Goal: Task Accomplishment & Management: Use online tool/utility

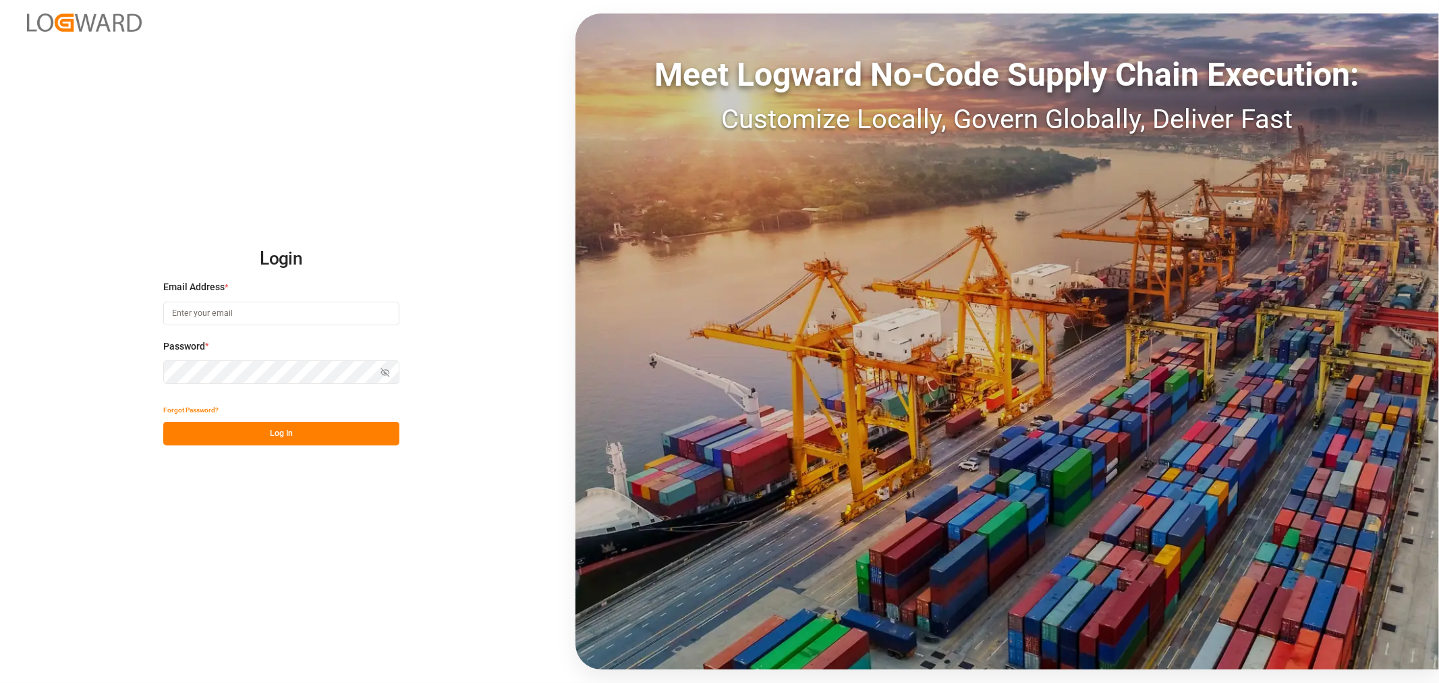
type input "[PERSON_NAME][EMAIL_ADDRESS][PERSON_NAME][DOMAIN_NAME]"
click at [285, 433] on button "Log In" at bounding box center [281, 434] width 236 height 24
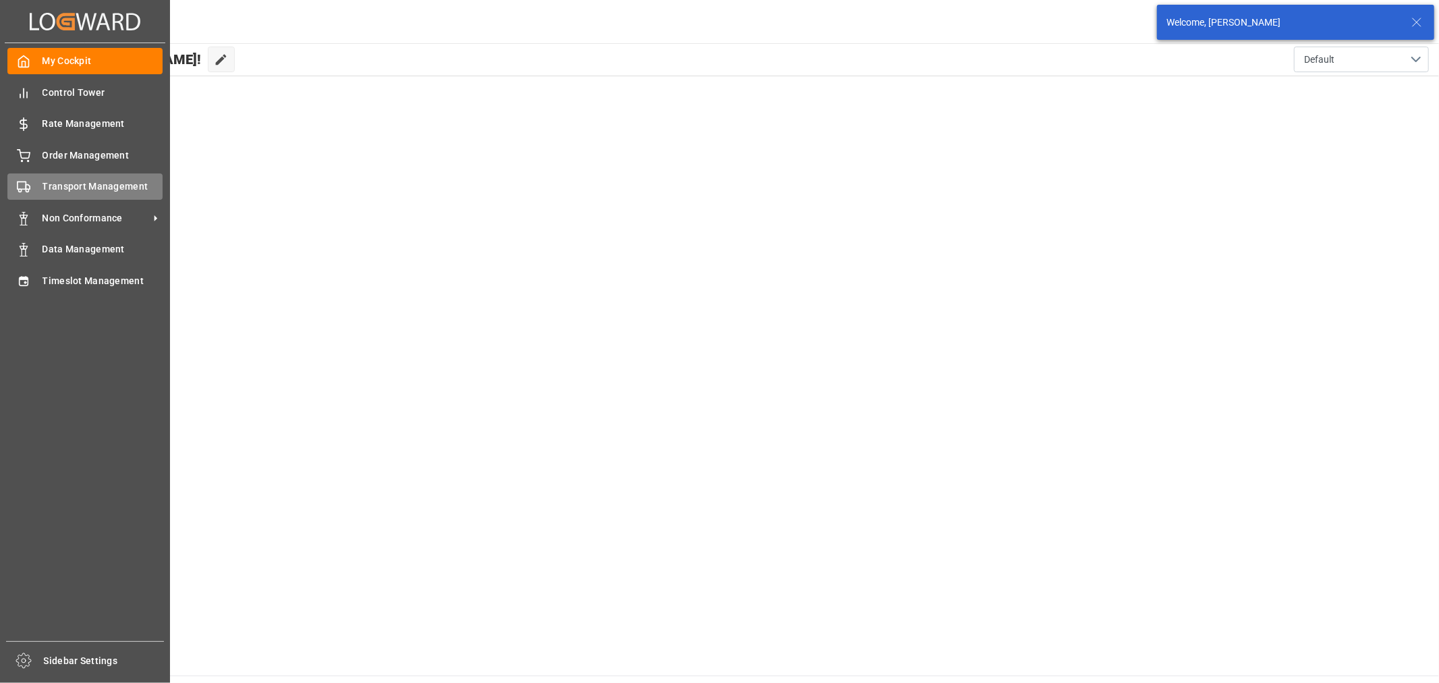
click at [101, 186] on span "Transport Management" at bounding box center [103, 187] width 121 height 14
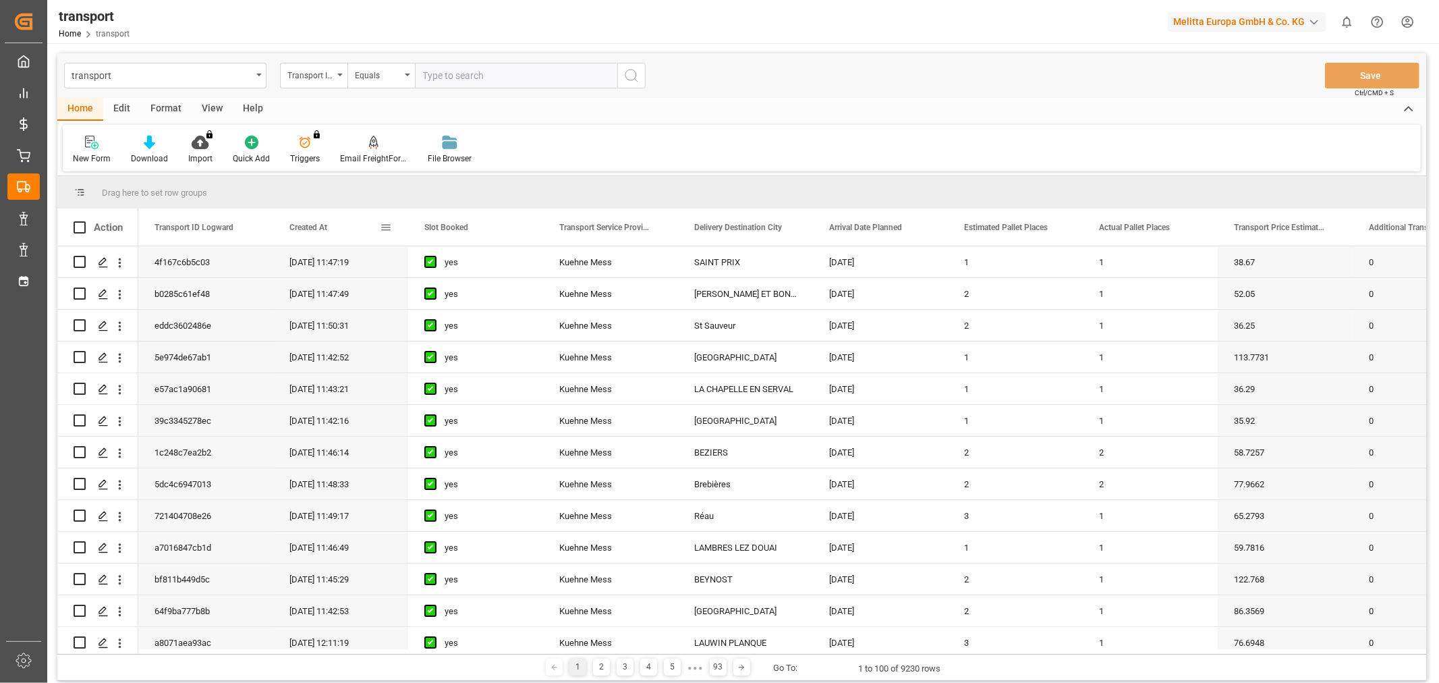
click at [306, 225] on span "Created At" at bounding box center [309, 227] width 38 height 9
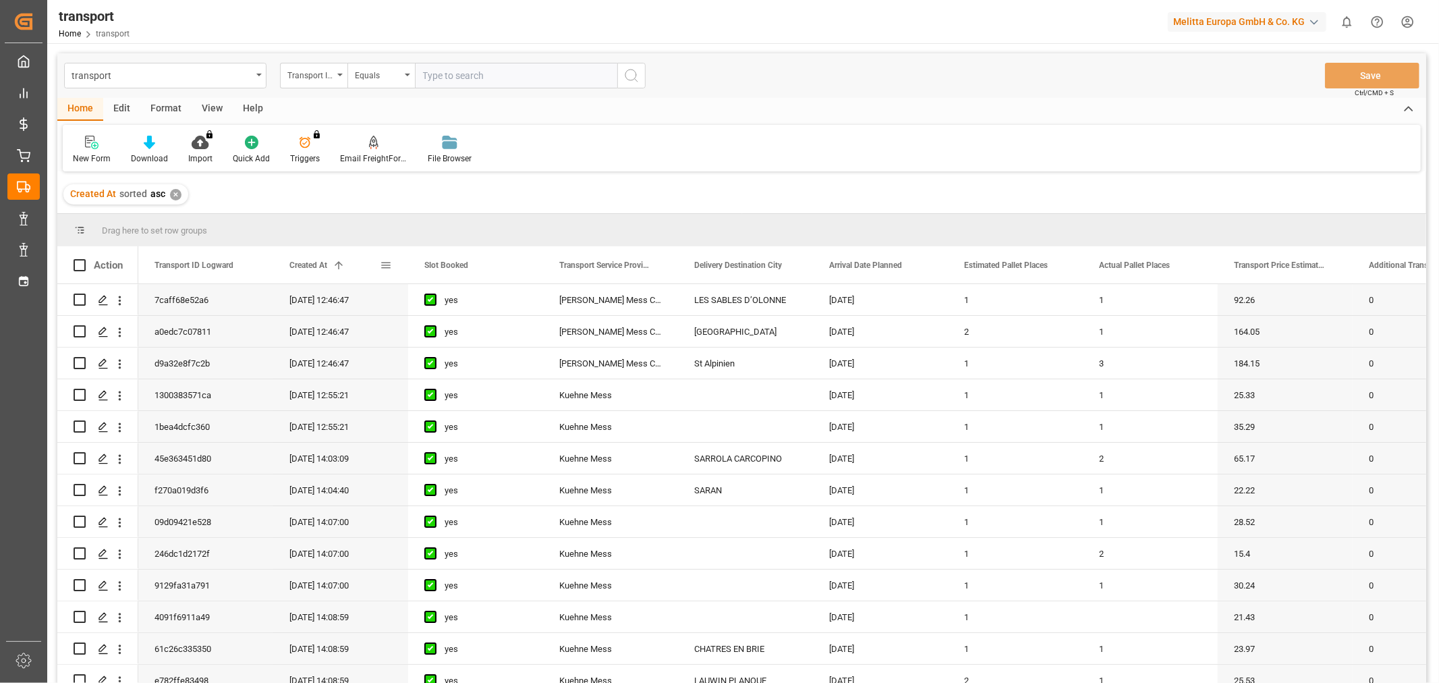
click at [302, 265] on span "Created At" at bounding box center [309, 264] width 38 height 9
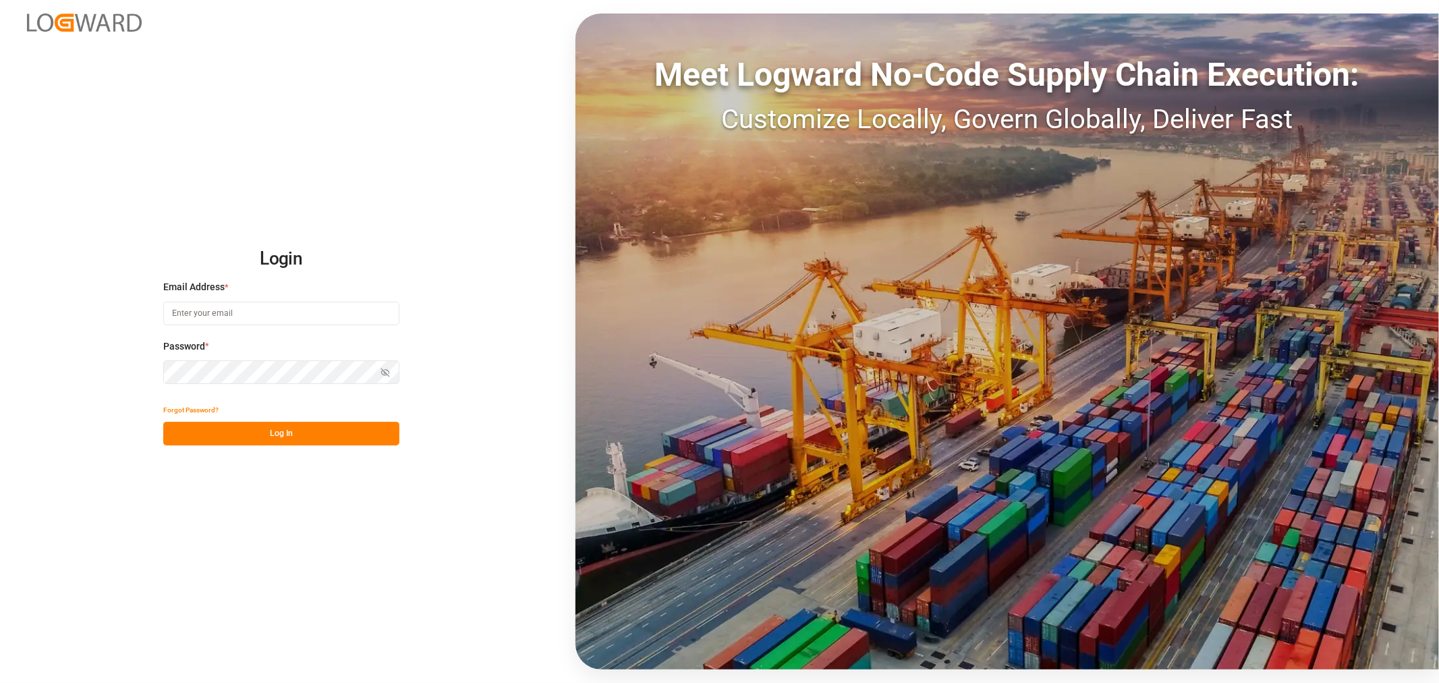
type input "[PERSON_NAME][EMAIL_ADDRESS][PERSON_NAME][DOMAIN_NAME]"
click at [292, 435] on button "Log In" at bounding box center [281, 434] width 236 height 24
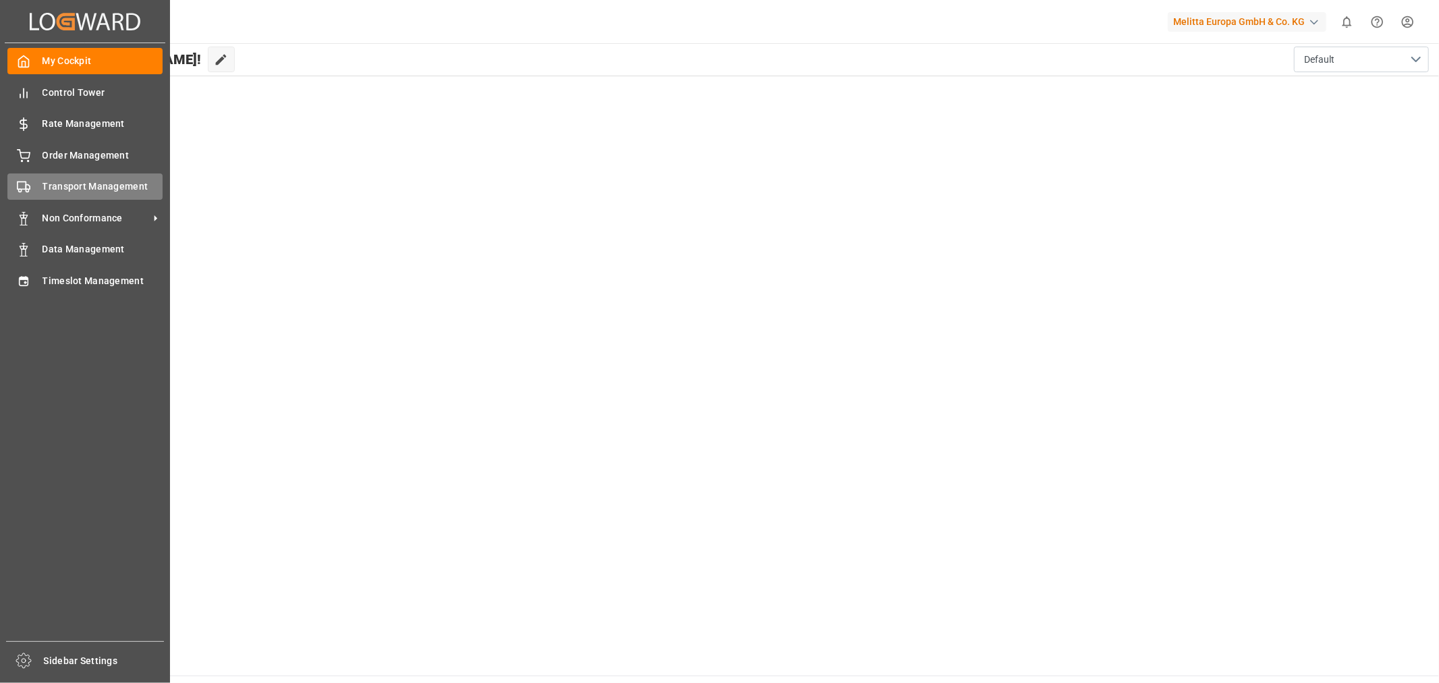
click at [94, 187] on span "Transport Management" at bounding box center [103, 187] width 121 height 14
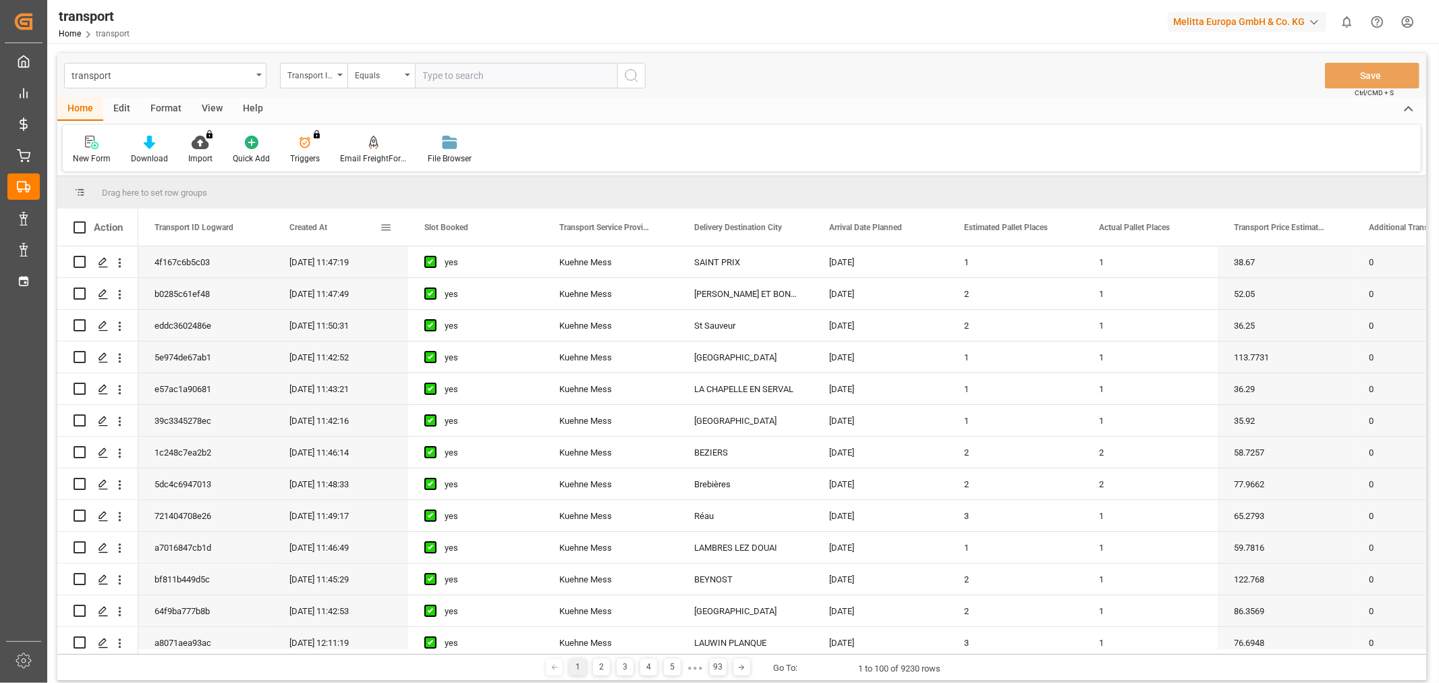
click at [308, 231] on span "Created At" at bounding box center [309, 227] width 38 height 9
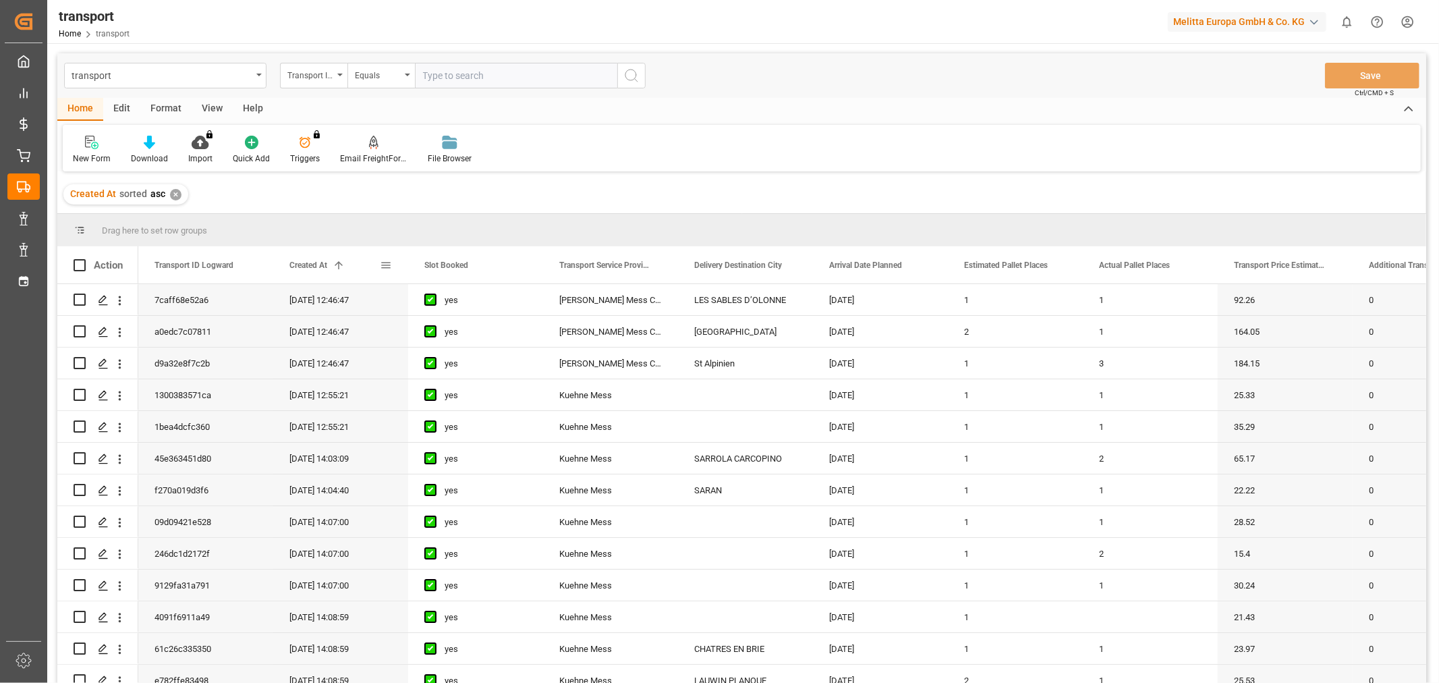
click at [300, 261] on span "Created At" at bounding box center [309, 264] width 38 height 9
